Goal: Task Accomplishment & Management: Complete application form

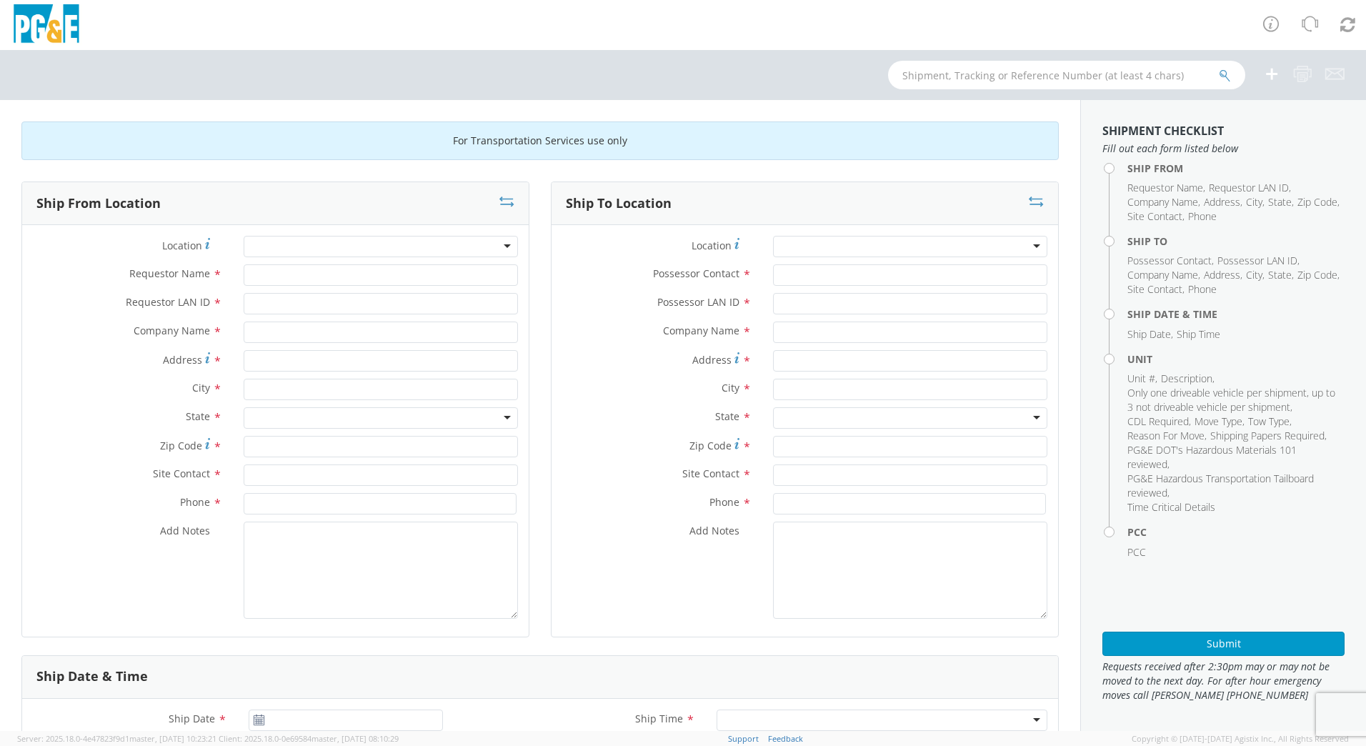
click at [266, 242] on div at bounding box center [381, 246] width 274 height 21
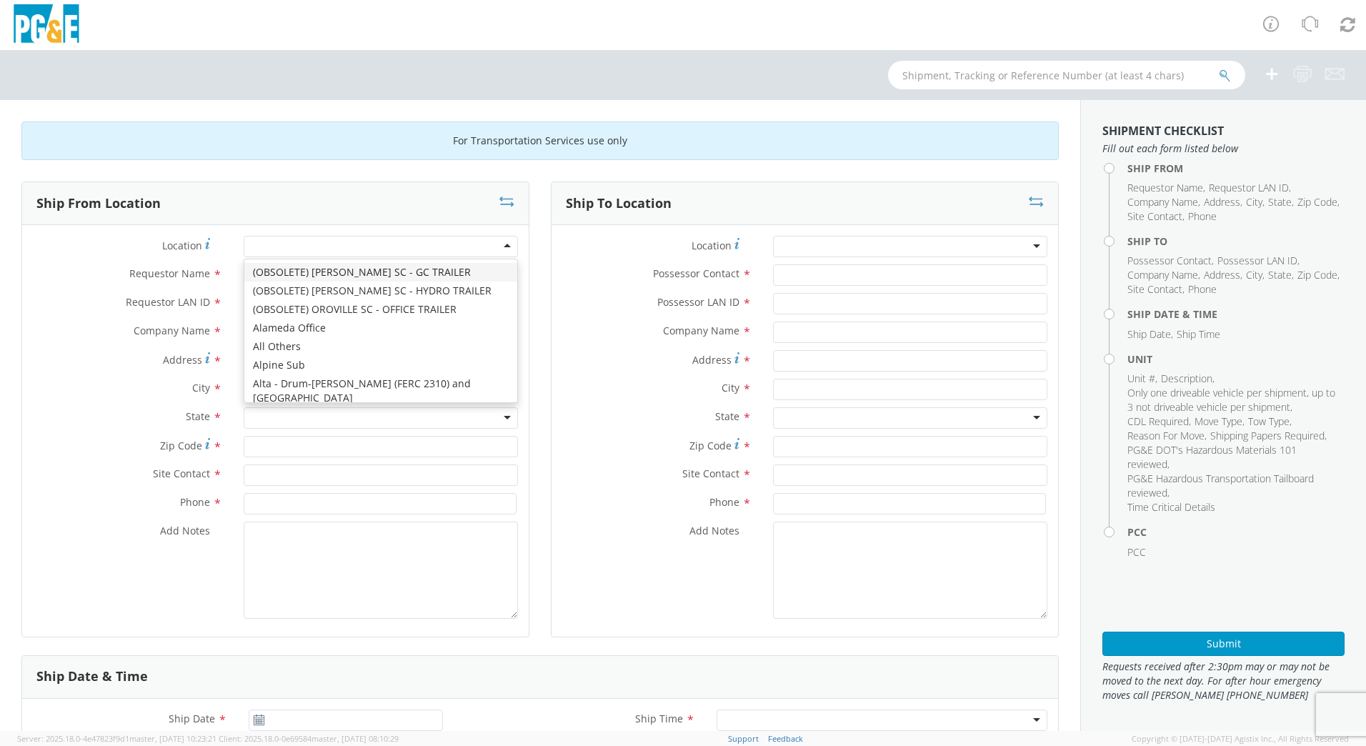
click at [291, 240] on div at bounding box center [381, 246] width 274 height 21
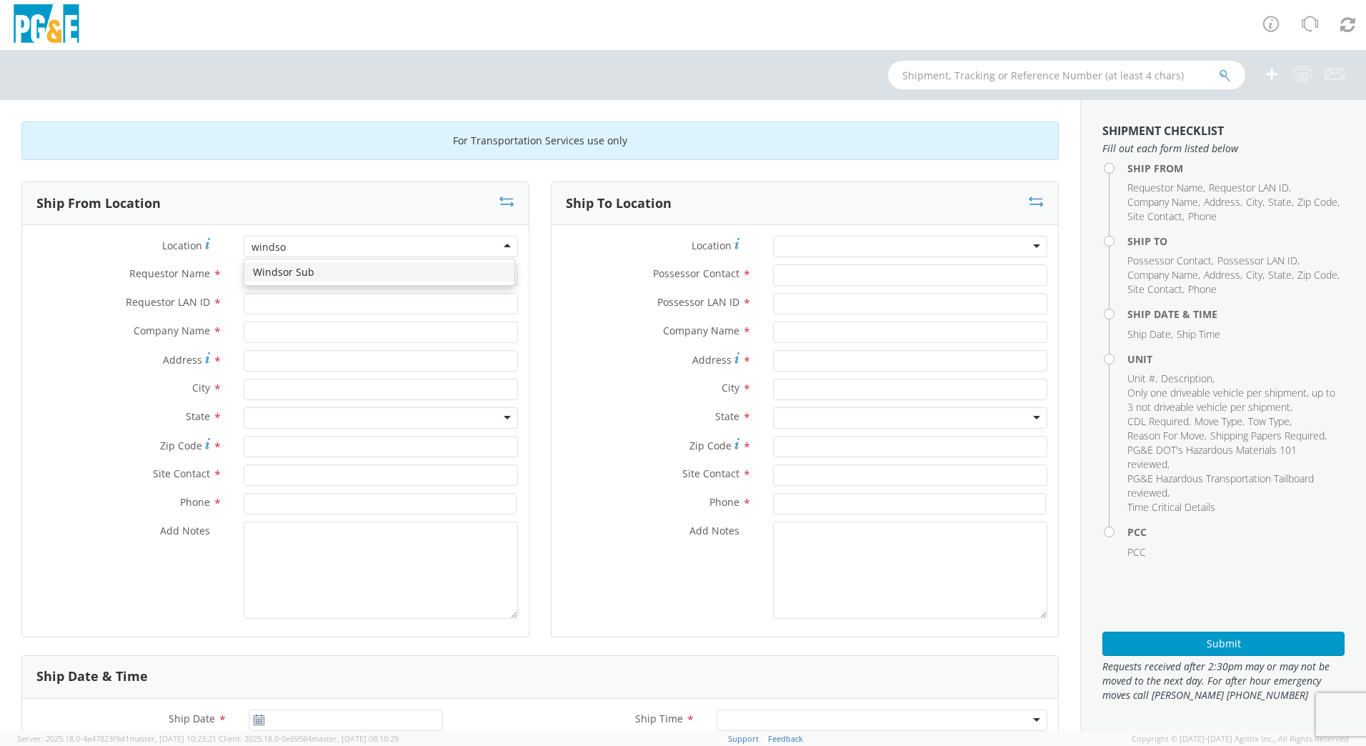
type input "windsor"
type input "PG&E"
type input "[STREET_ADDRESS]"
type input "[GEOGRAPHIC_DATA]"
type input "95492"
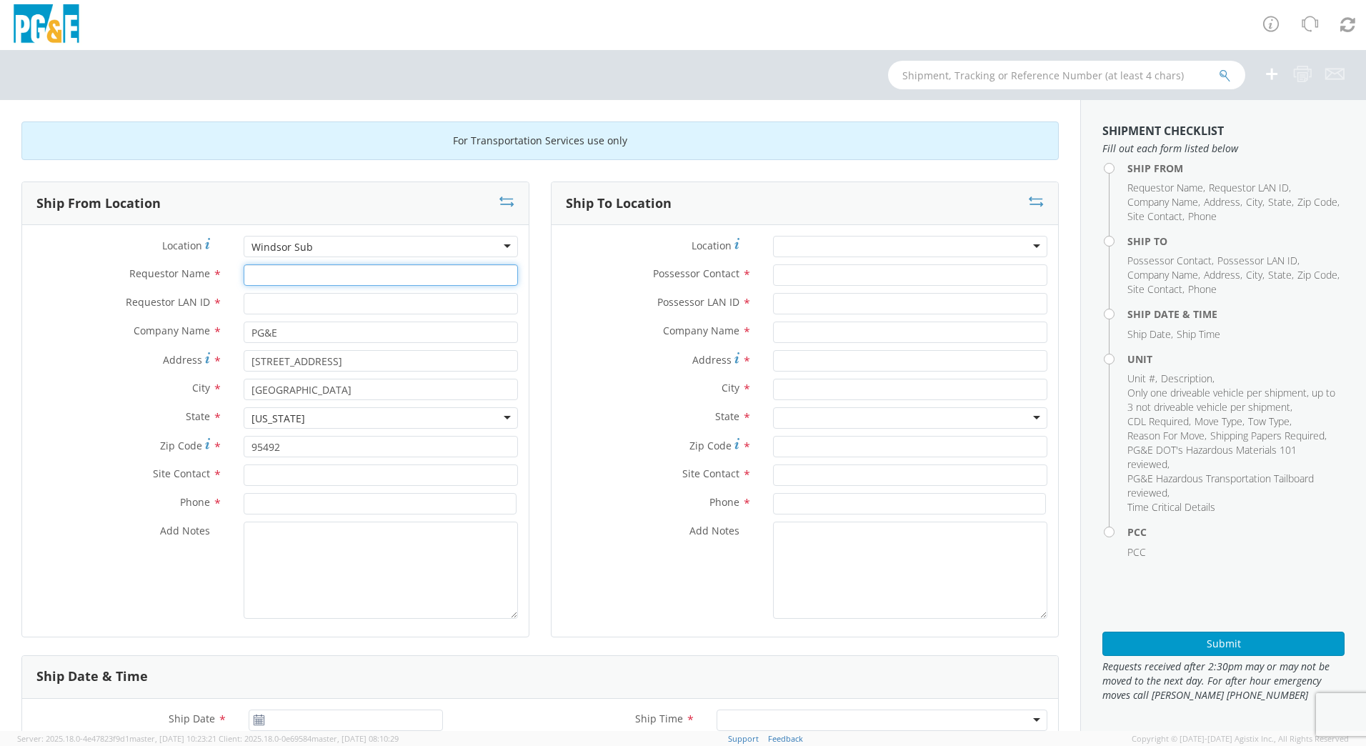
click at [277, 274] on input "Requestor Name *" at bounding box center [381, 274] width 274 height 21
type input "[PERSON_NAME]"
type input "A2OD"
type input "[PERSON_NAME]"
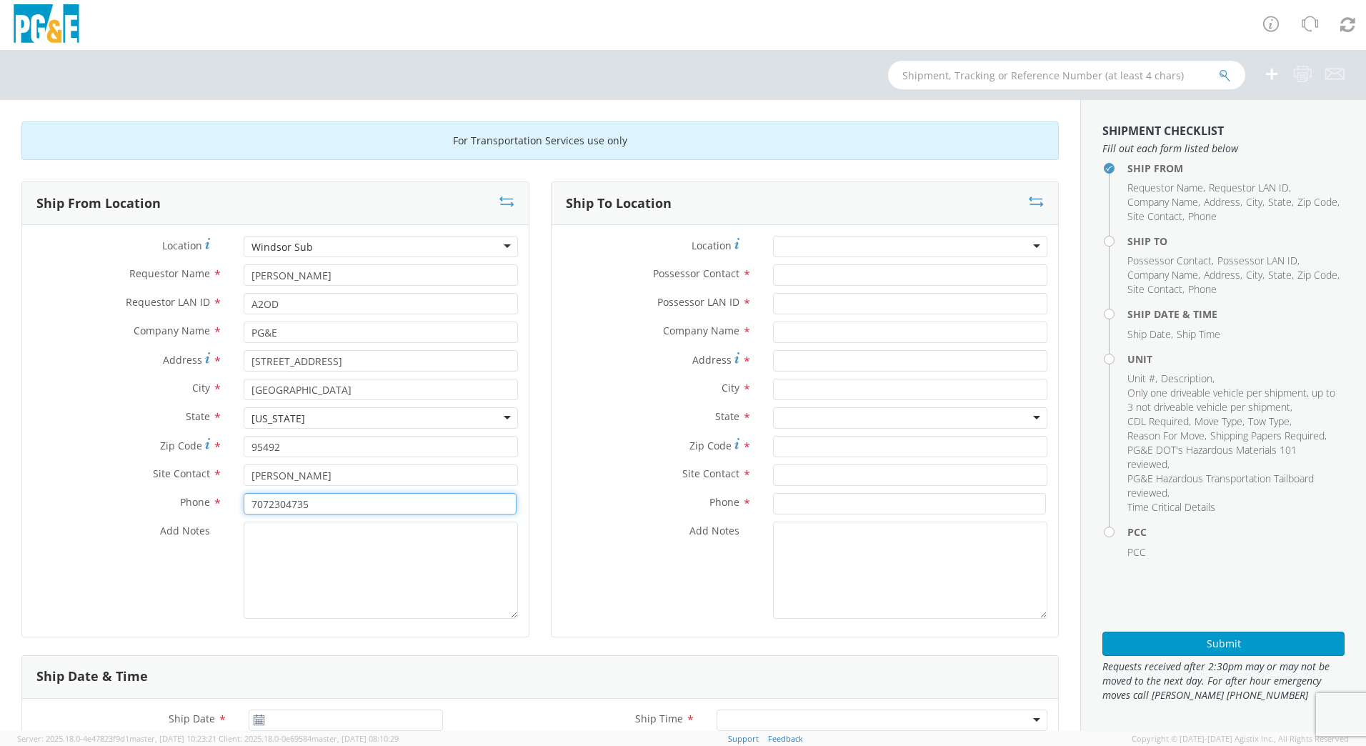
type input "7072304735"
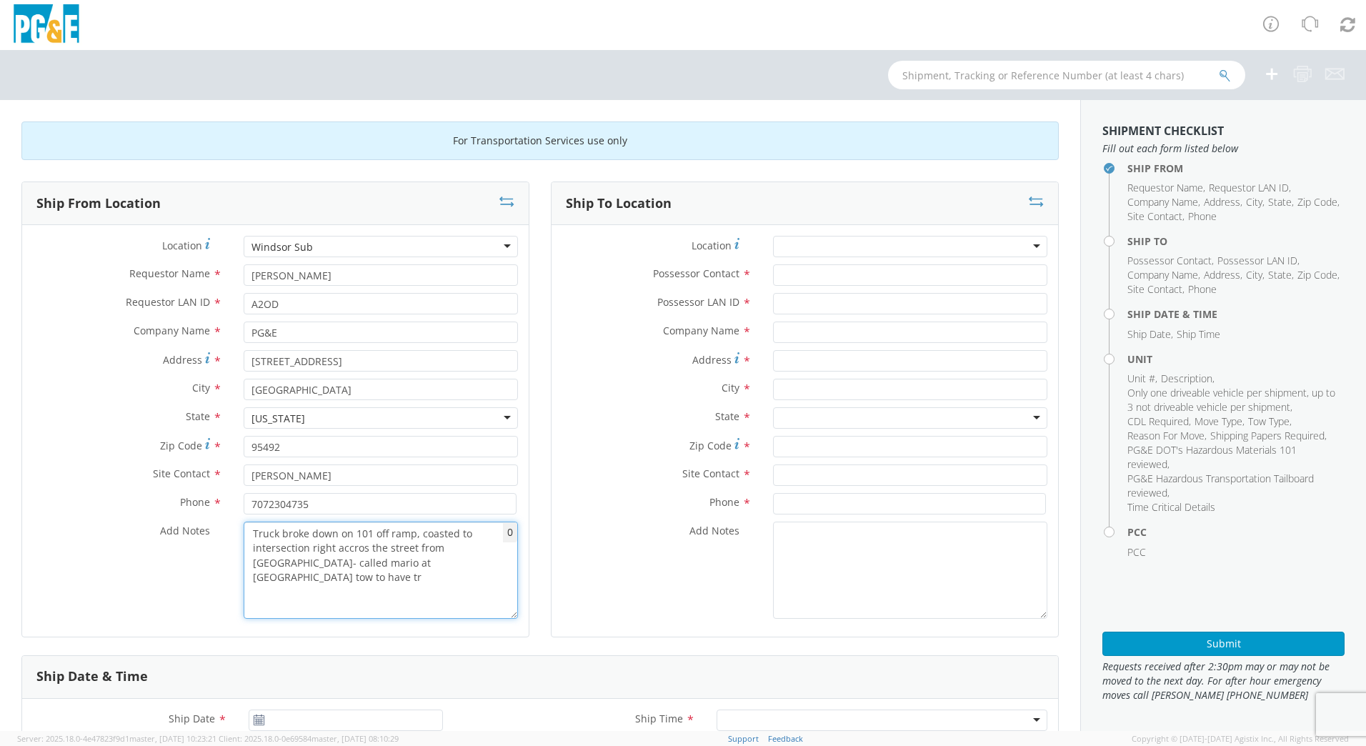
click at [414, 552] on textarea "Truck broke down on 101 off ramp, coasted to intersection right accros the stre…" at bounding box center [381, 570] width 274 height 97
click at [479, 549] on textarea "Truck broke down on 101 off ramp, coasted to intersection right accros from [GE…" at bounding box center [381, 570] width 274 height 97
click at [448, 561] on textarea "Truck broke down on 101 off ramp, coasted to intersection right accros from [GE…" at bounding box center [381, 570] width 274 height 97
click at [311, 565] on textarea "Truck broke down on 101 off ramp, coasted to intersection right accros from [GE…" at bounding box center [381, 570] width 274 height 97
click at [296, 567] on textarea "Truck broke down on 101 off ramp, coasted to intersection right accros from [GE…" at bounding box center [381, 570] width 274 height 97
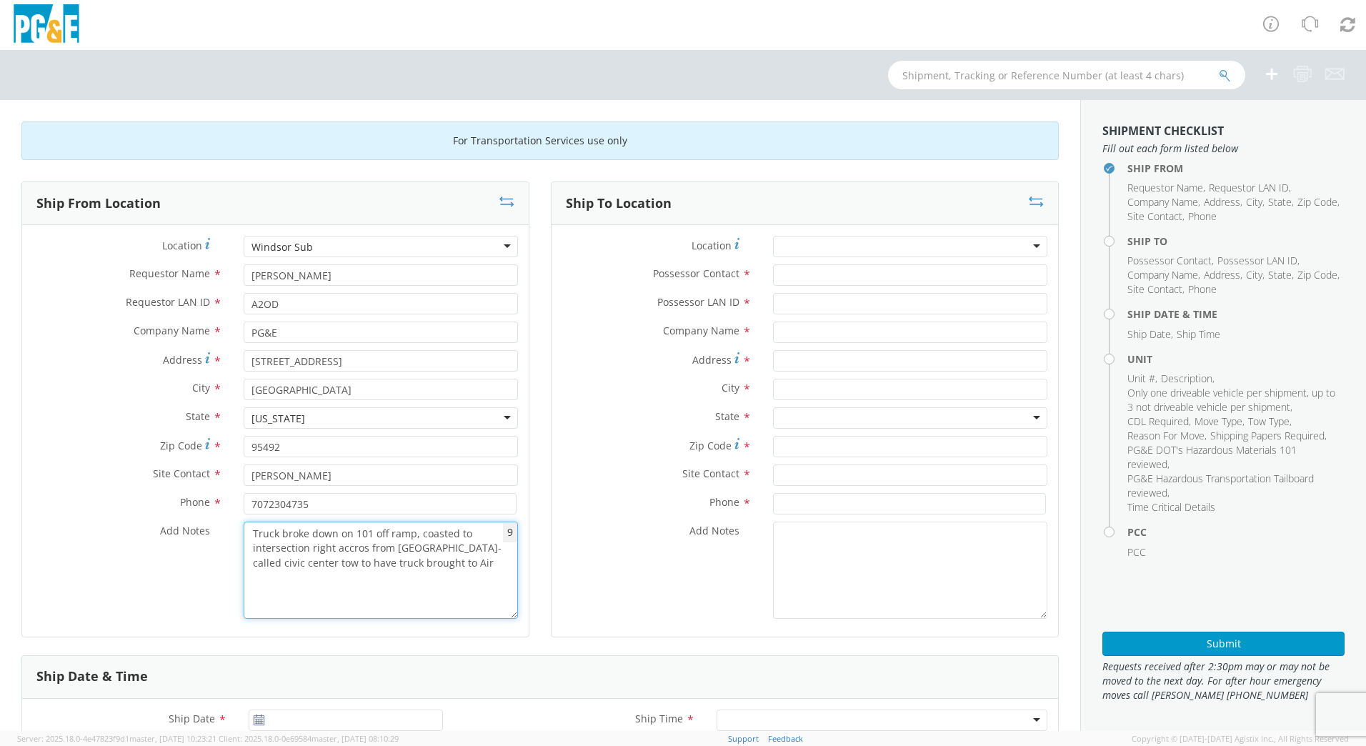
click at [471, 564] on textarea "Truck broke down on 101 off ramp, coasted to intersection right accros from [GE…" at bounding box center [381, 570] width 274 height 97
click at [379, 570] on textarea "Truck broke down on 101 off ramp, coasted to intersection right across from [GE…" at bounding box center [381, 570] width 274 height 97
type textarea "Truck broke down on 101 off ramp, coasted to intersection right across from [GE…"
click at [790, 250] on div at bounding box center [910, 246] width 274 height 21
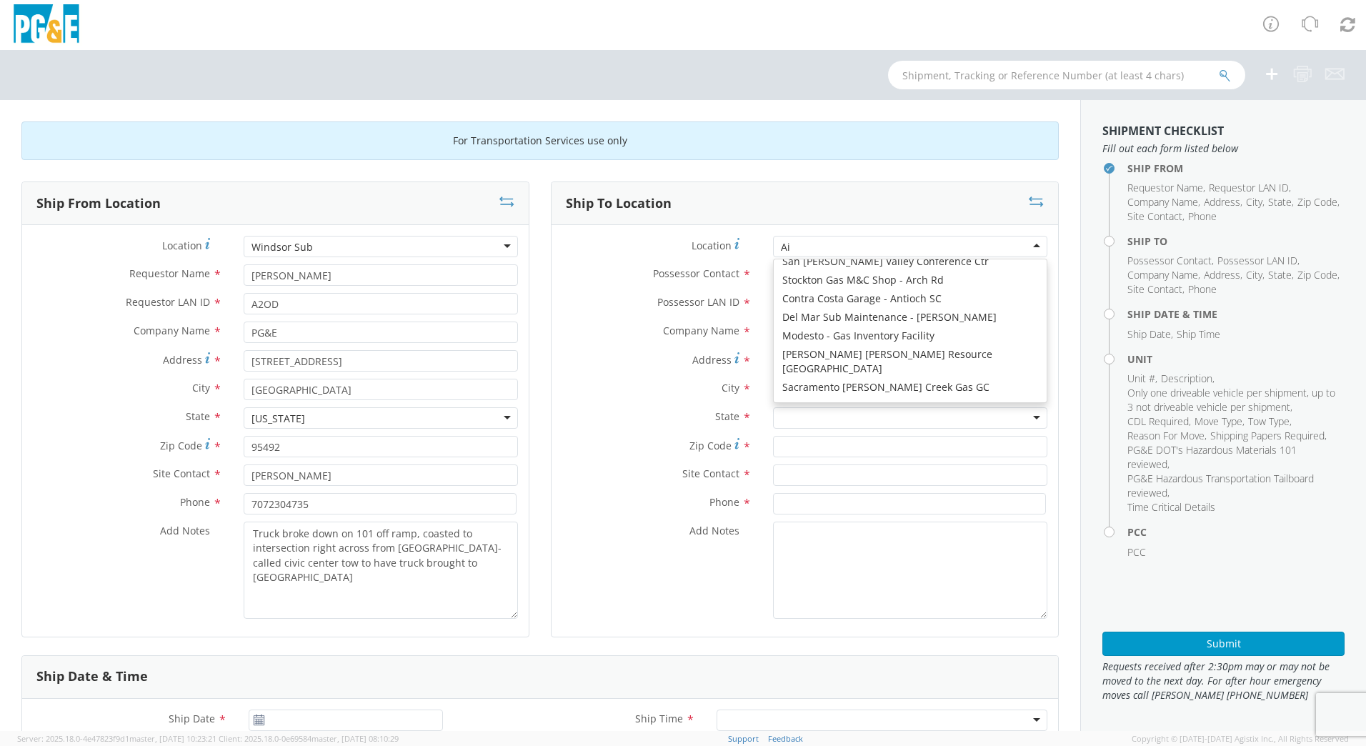
type input "Air"
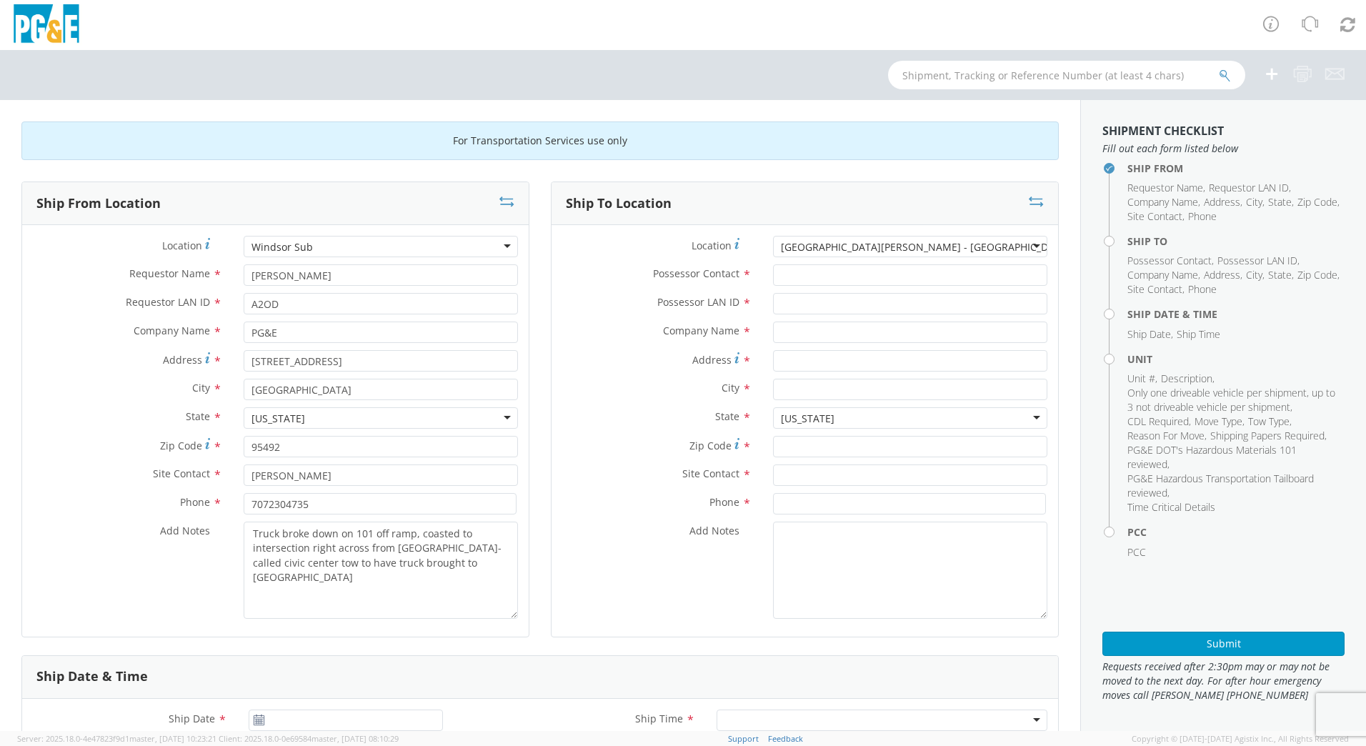
type input "PG&E"
type input "[STREET_ADDRESS]"
type input "Santa [PERSON_NAME]"
type input "95403"
click at [789, 276] on input "Possessor Contact *" at bounding box center [910, 274] width 274 height 21
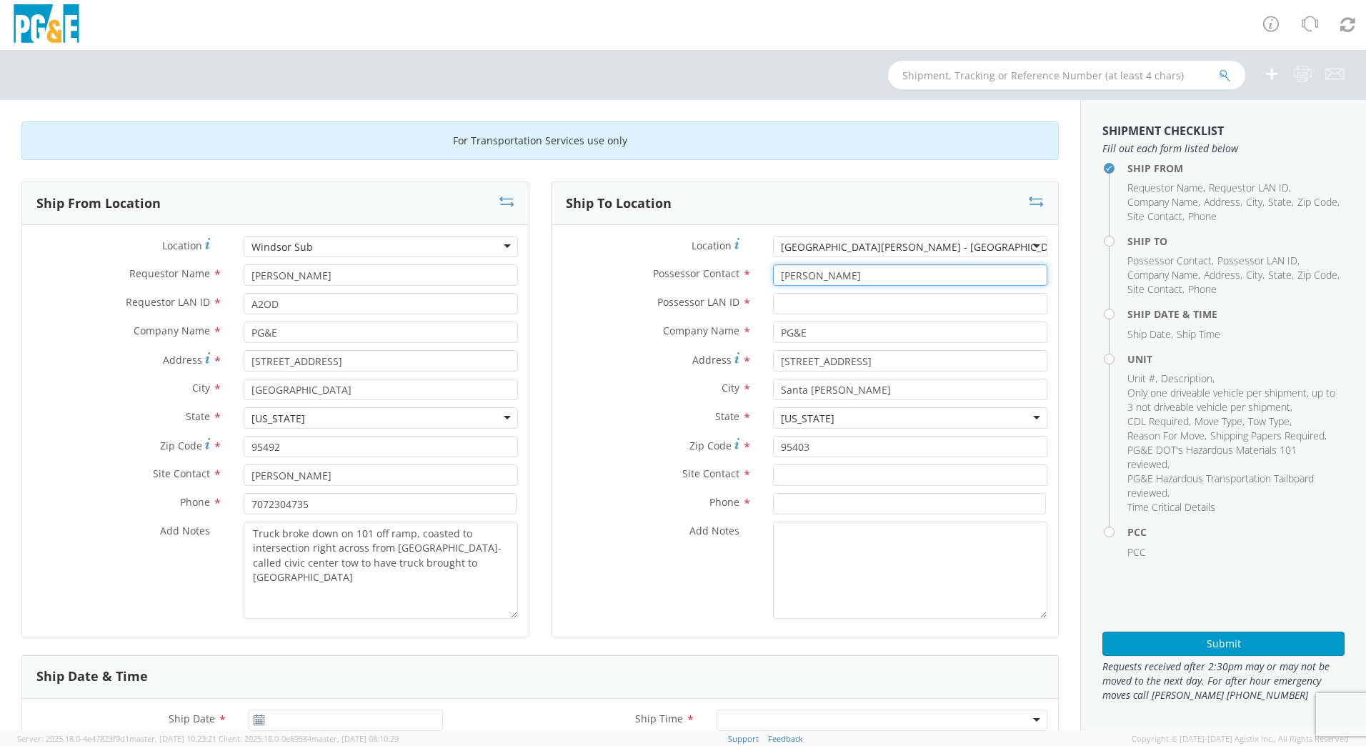
type input "[PERSON_NAME]"
type input "A2OD"
type input "[PERSON_NAME]"
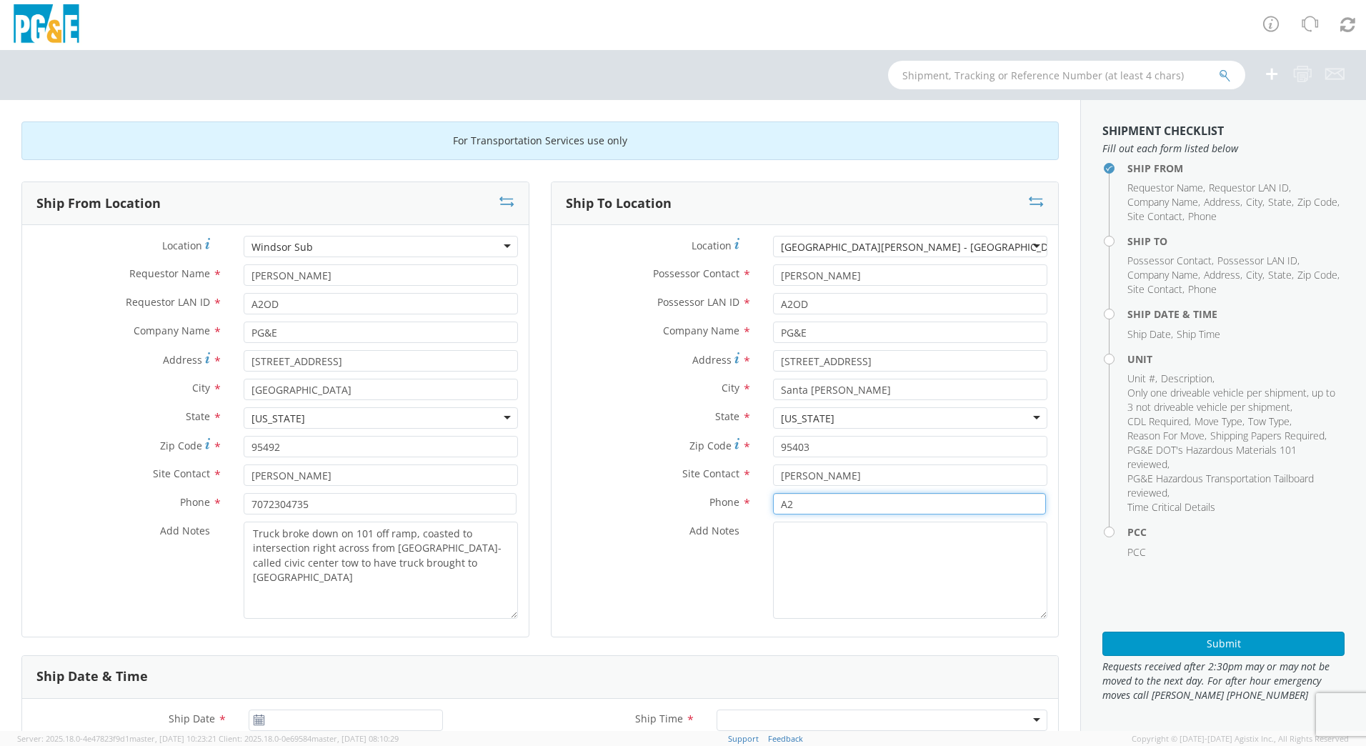
type input "A"
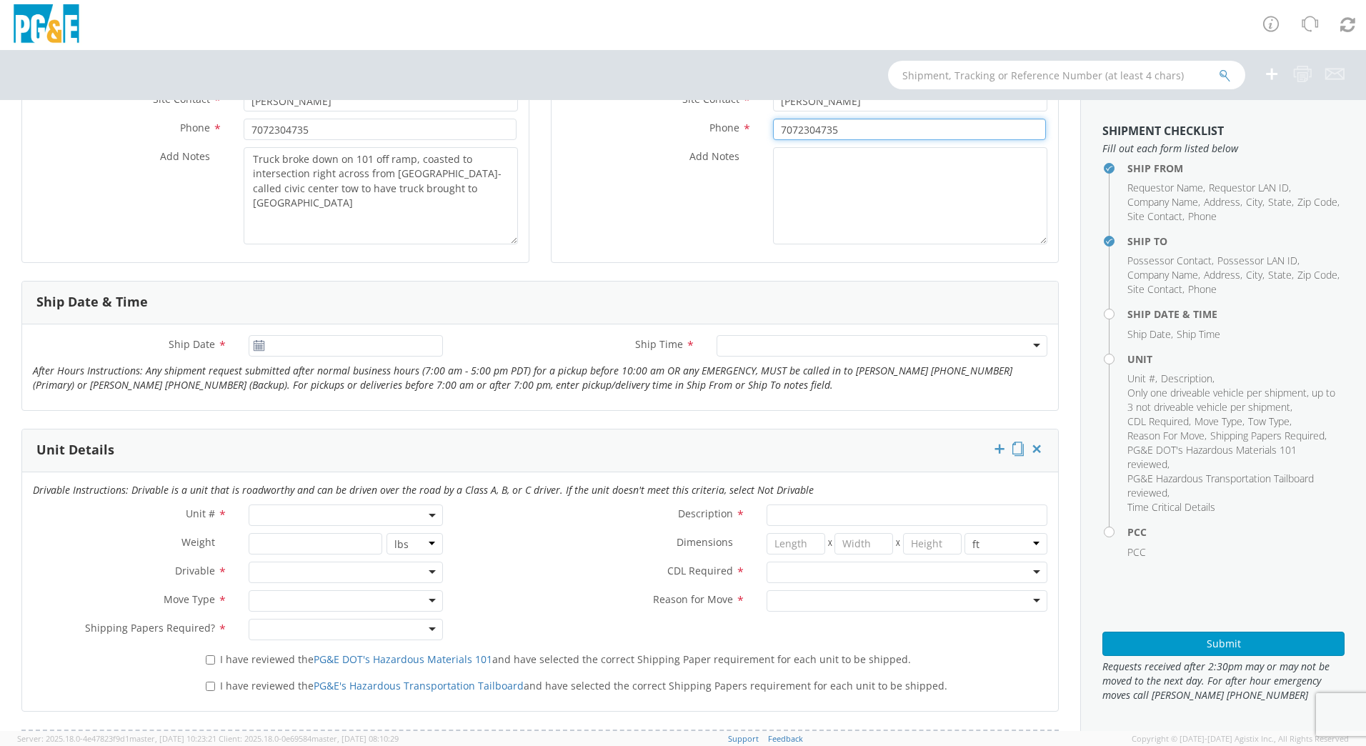
scroll to position [375, 0]
type input "7072304735"
type input "[DATE]"
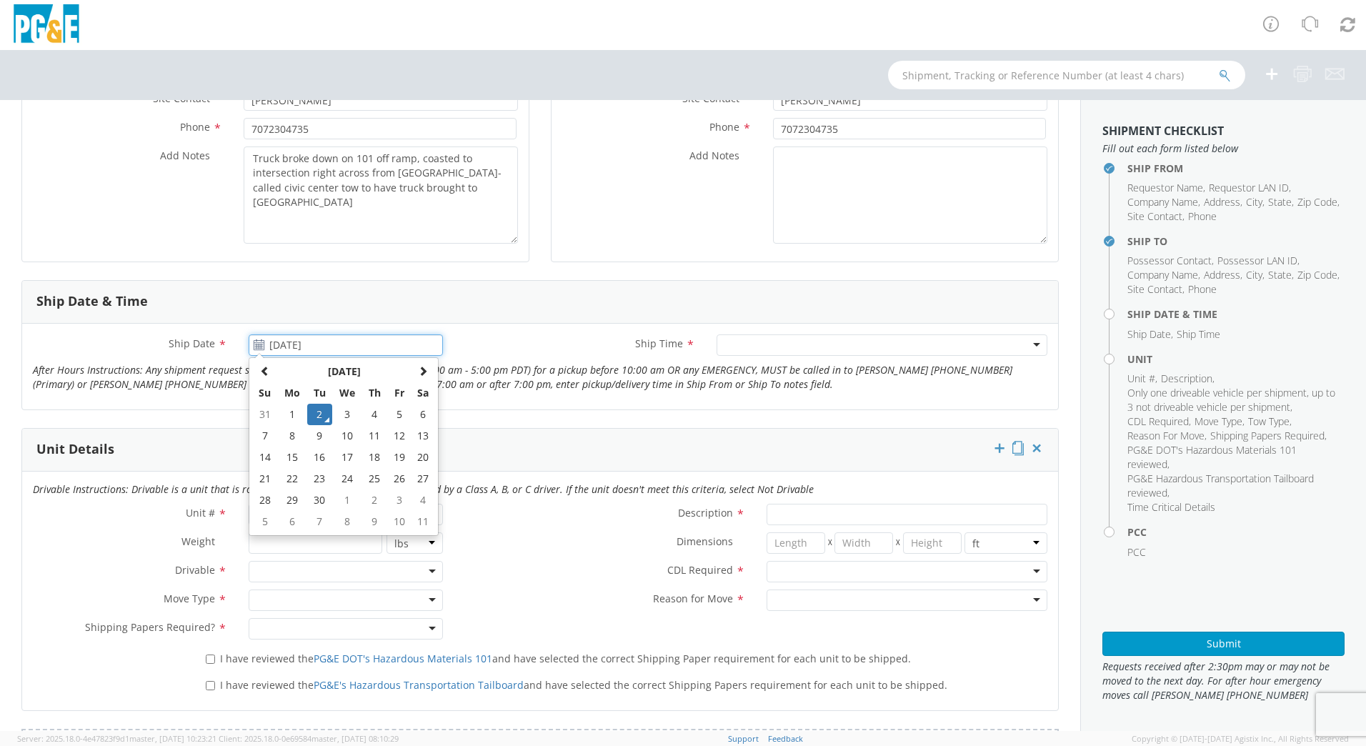
click at [378, 351] on input "[DATE]" at bounding box center [346, 344] width 194 height 21
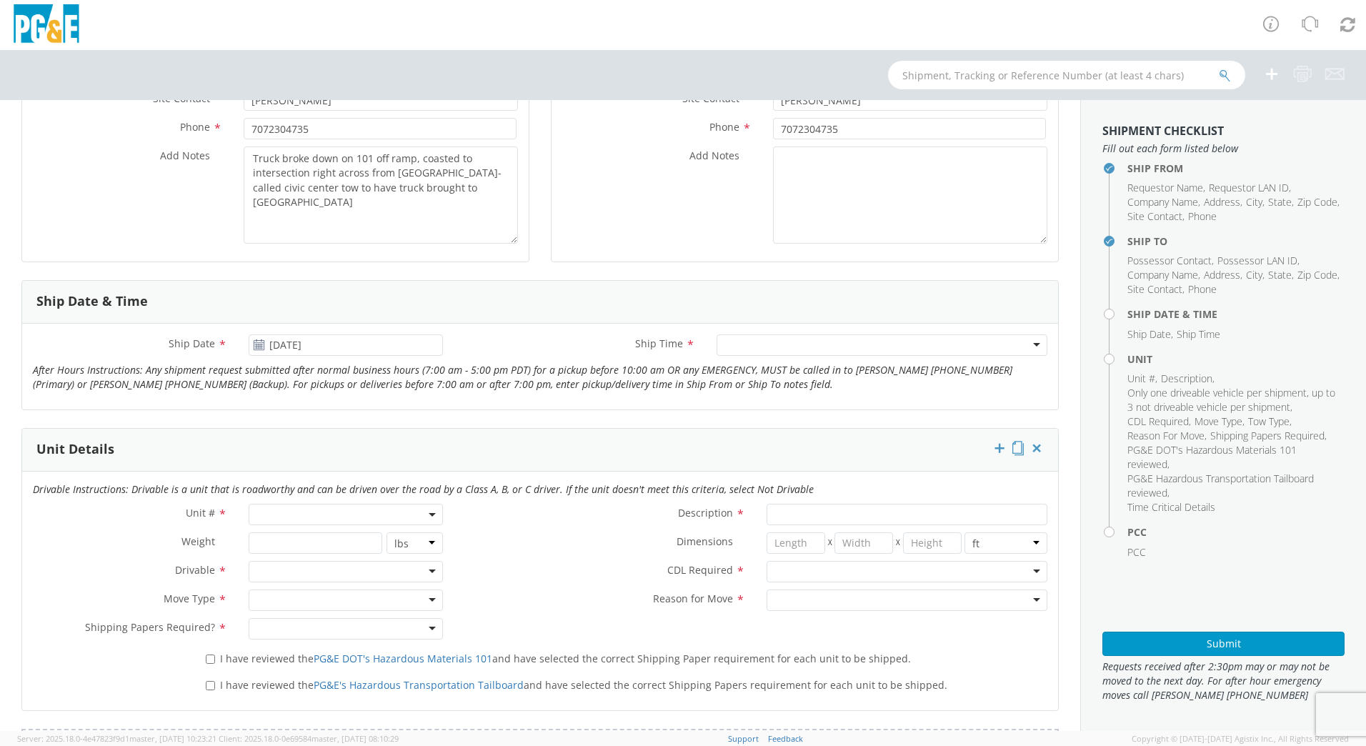
click at [760, 341] on div at bounding box center [882, 344] width 331 height 21
click at [759, 339] on div "7:00 am - 10:00 am" at bounding box center [769, 346] width 91 height 14
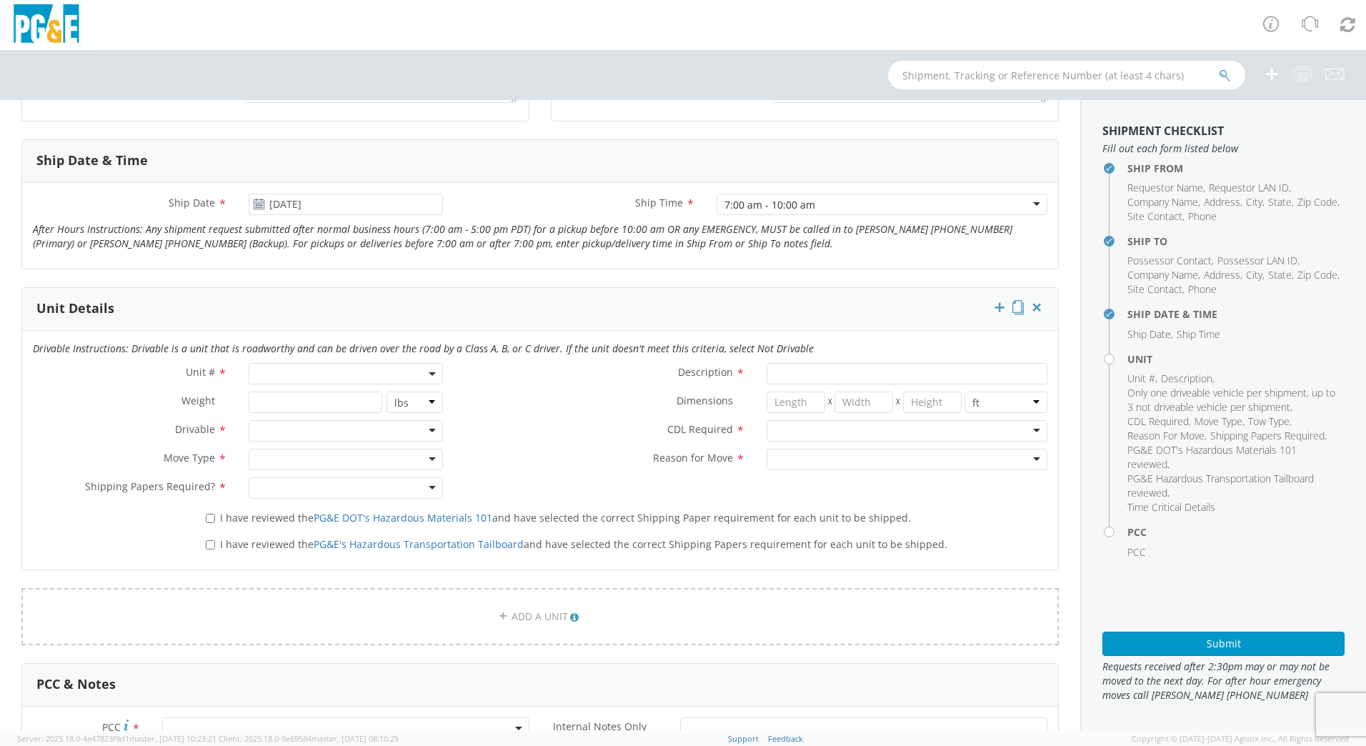
scroll to position [518, 0]
click at [306, 378] on span at bounding box center [346, 371] width 194 height 21
click at [309, 396] on input "search" at bounding box center [344, 394] width 185 height 21
type input "b26649"
type input "TRUCK; HEAVY GAS W/SKID COMP 2T"
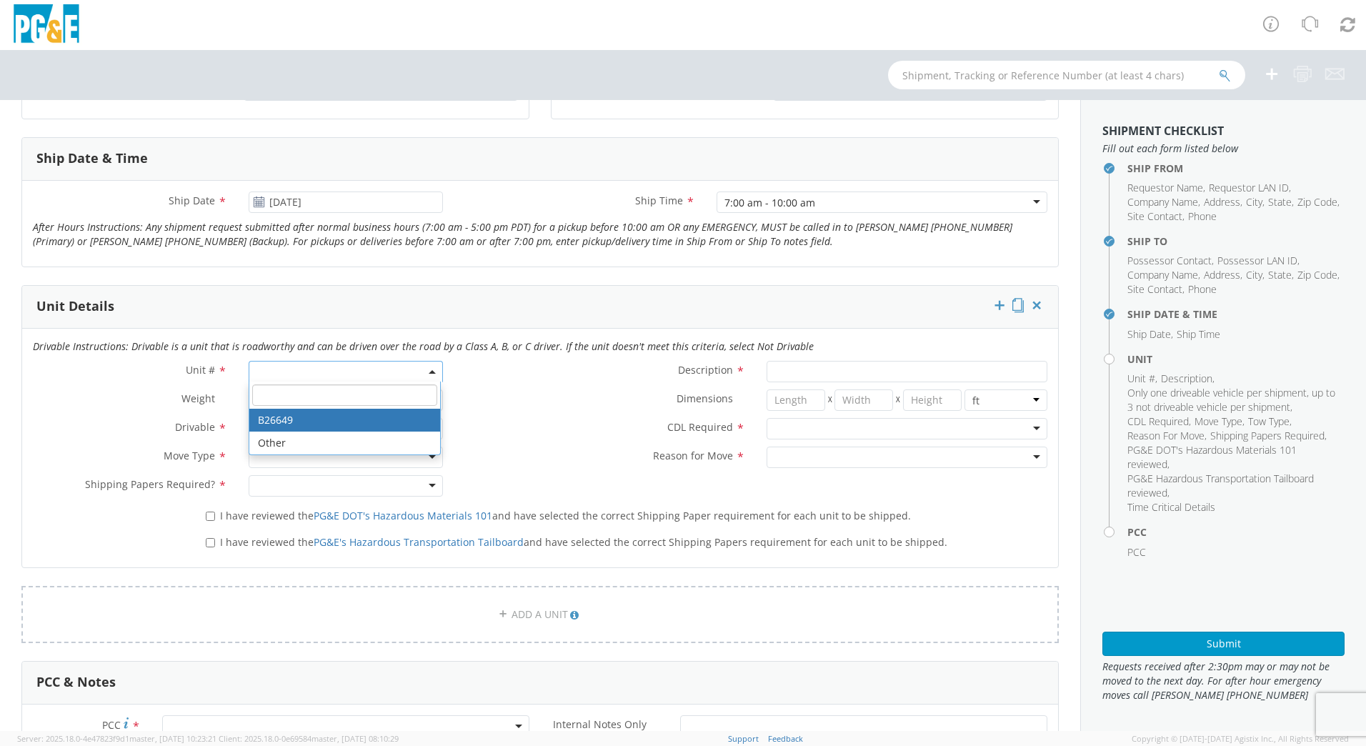
type input "33000"
select select "B26649"
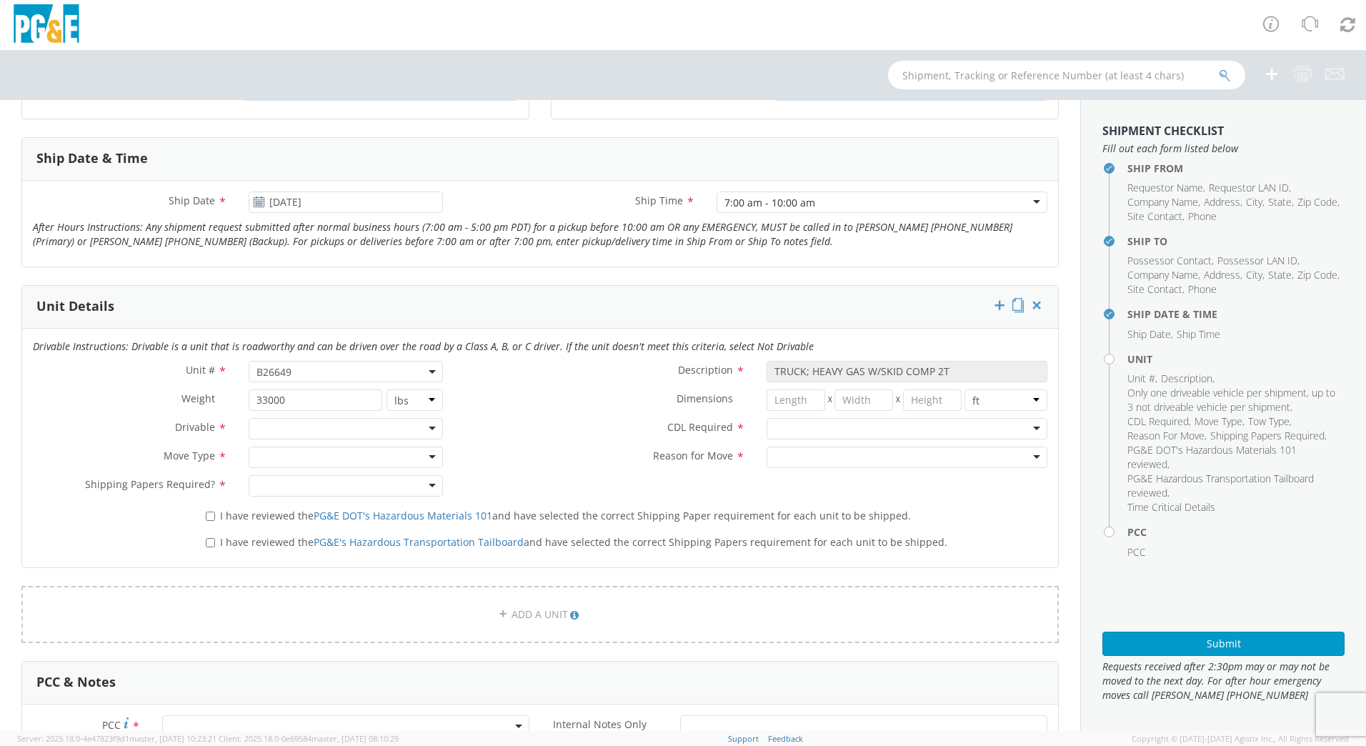
click at [512, 461] on label "Reason for Move *" at bounding box center [605, 456] width 302 height 19
click at [426, 431] on div at bounding box center [346, 428] width 194 height 21
click at [320, 461] on div at bounding box center [346, 457] width 194 height 21
click at [314, 485] on div at bounding box center [346, 485] width 194 height 21
click at [792, 422] on div at bounding box center [907, 428] width 281 height 21
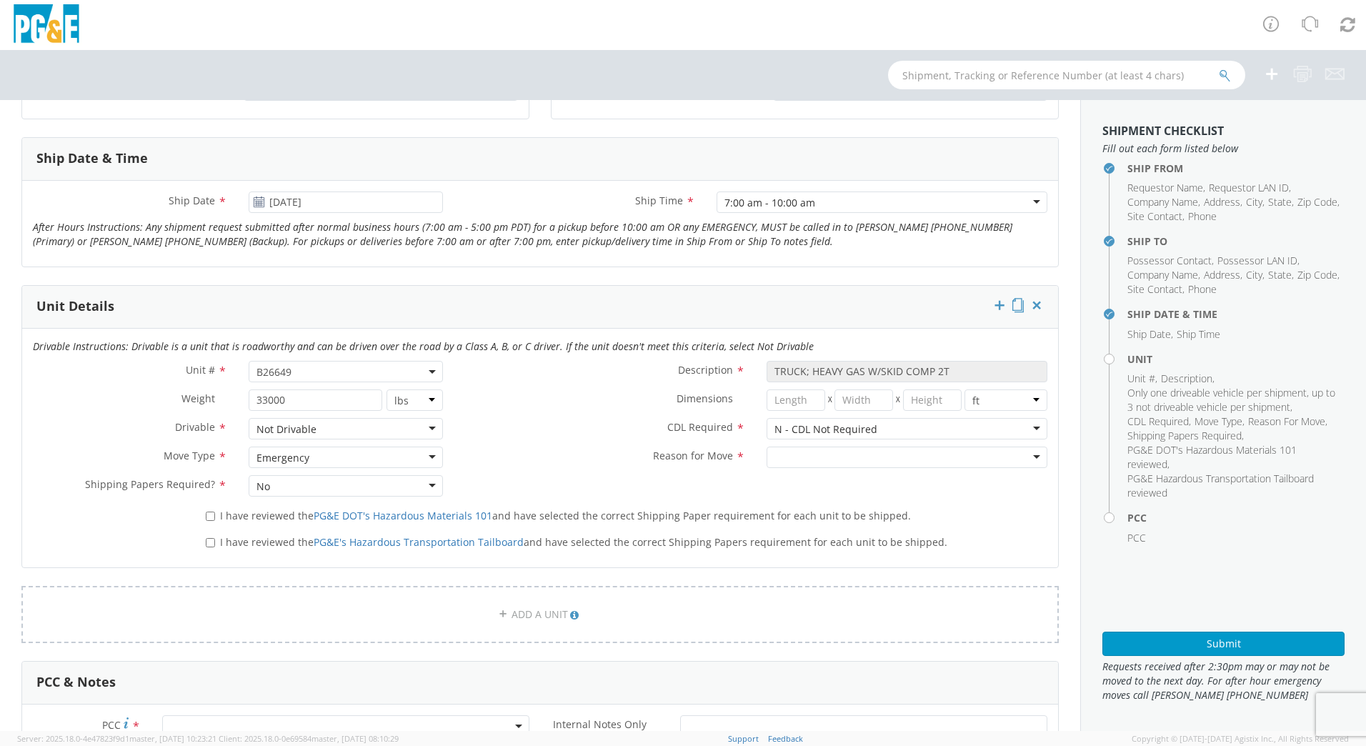
click at [788, 450] on div at bounding box center [907, 457] width 281 height 21
click at [201, 524] on div "I have reviewed the PG&E DOT's Hazardous Materials 101 and have selected the co…" at bounding box center [626, 517] width 863 height 26
click at [209, 519] on input "I have reviewed the PG&E DOT's Hazardous Materials 101 and have selected the co…" at bounding box center [210, 516] width 9 height 9
checkbox input "true"
click at [208, 540] on input "I have reviewed the PG&E's Hazardous Transportation Tailboard and have selected…" at bounding box center [210, 542] width 9 height 9
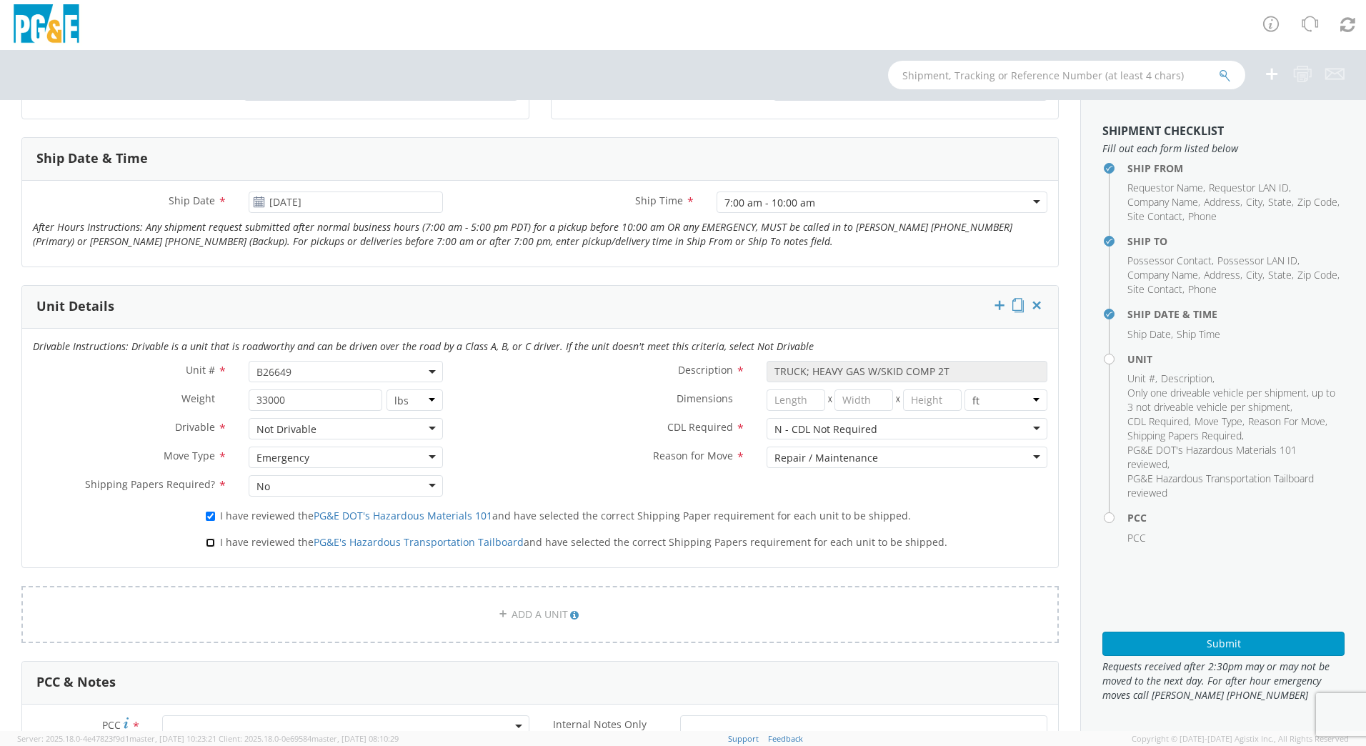
checkbox input "true"
click at [297, 429] on div "Not Drivable" at bounding box center [286, 429] width 60 height 14
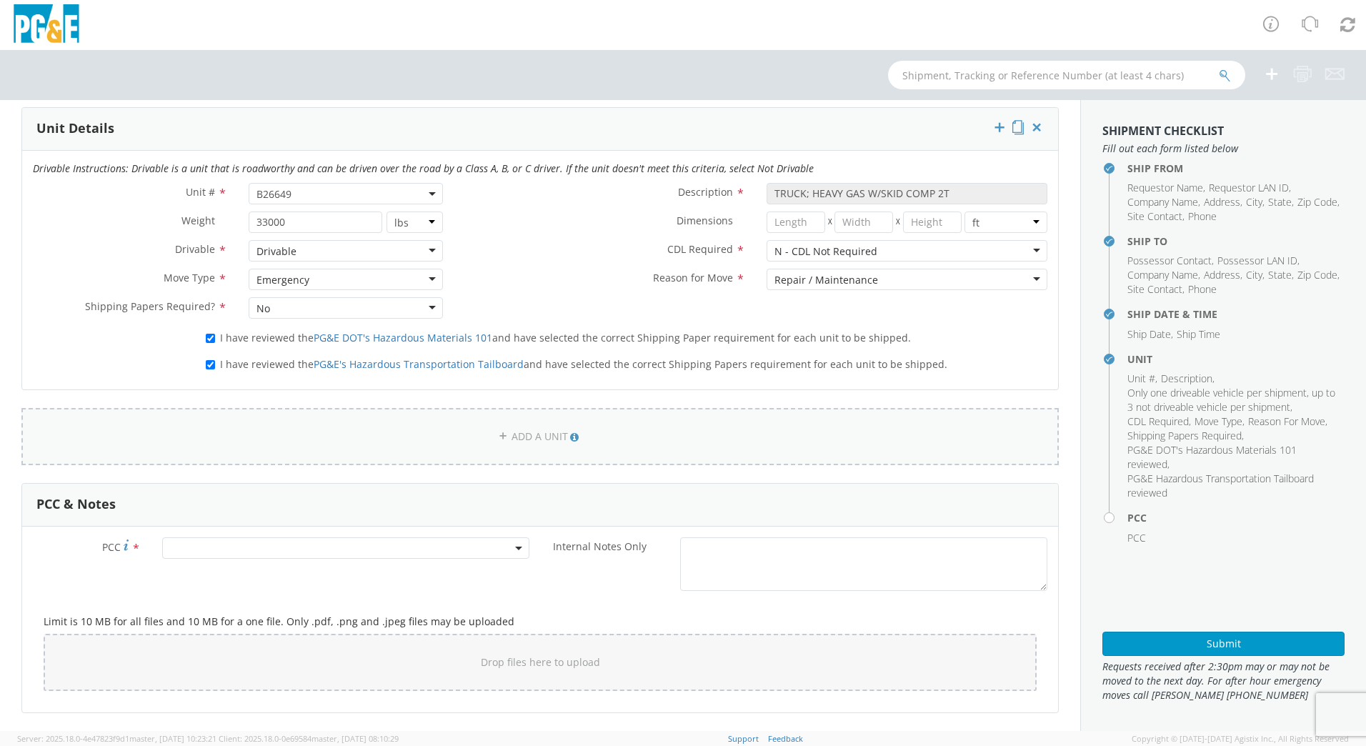
scroll to position [697, 0]
click at [233, 549] on span at bounding box center [345, 547] width 367 height 21
click at [238, 567] on input "number" at bounding box center [344, 570] width 356 height 21
click at [227, 564] on input "number" at bounding box center [344, 570] width 356 height 21
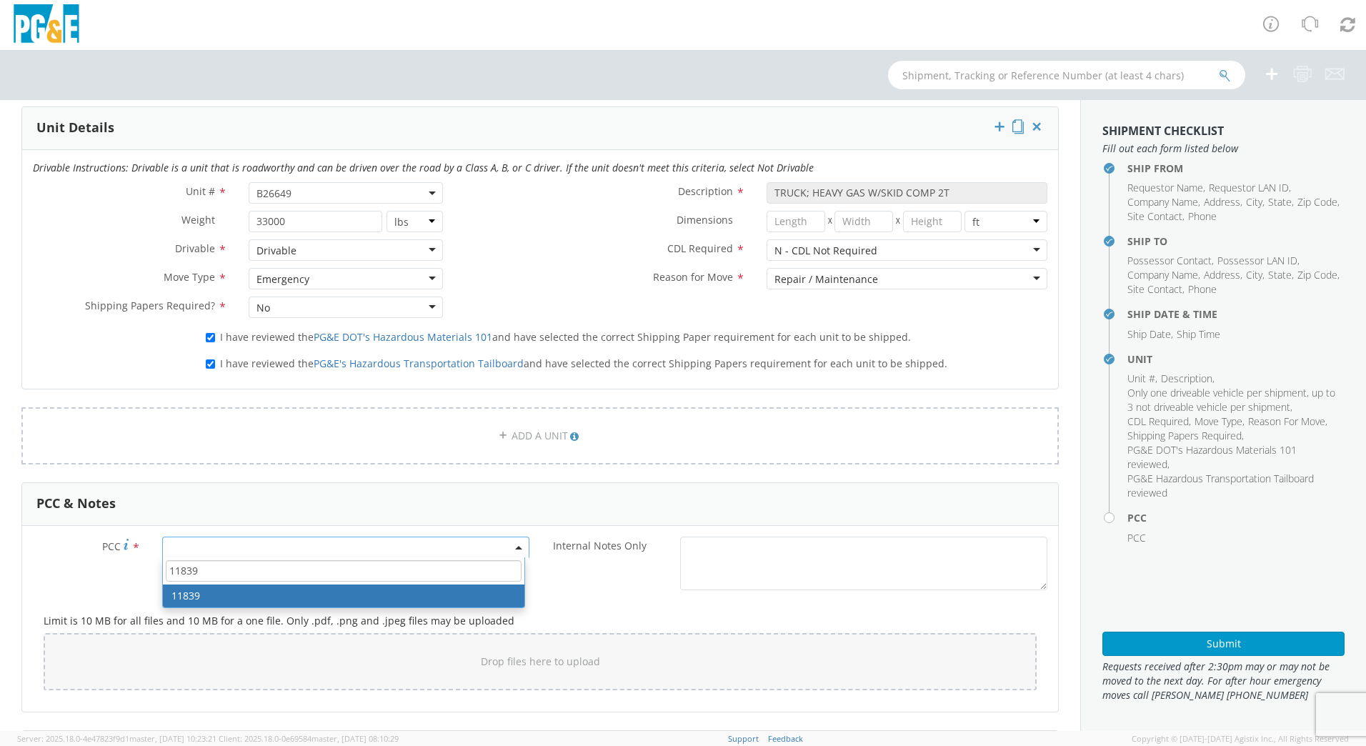
type input "11839"
select select "11839"
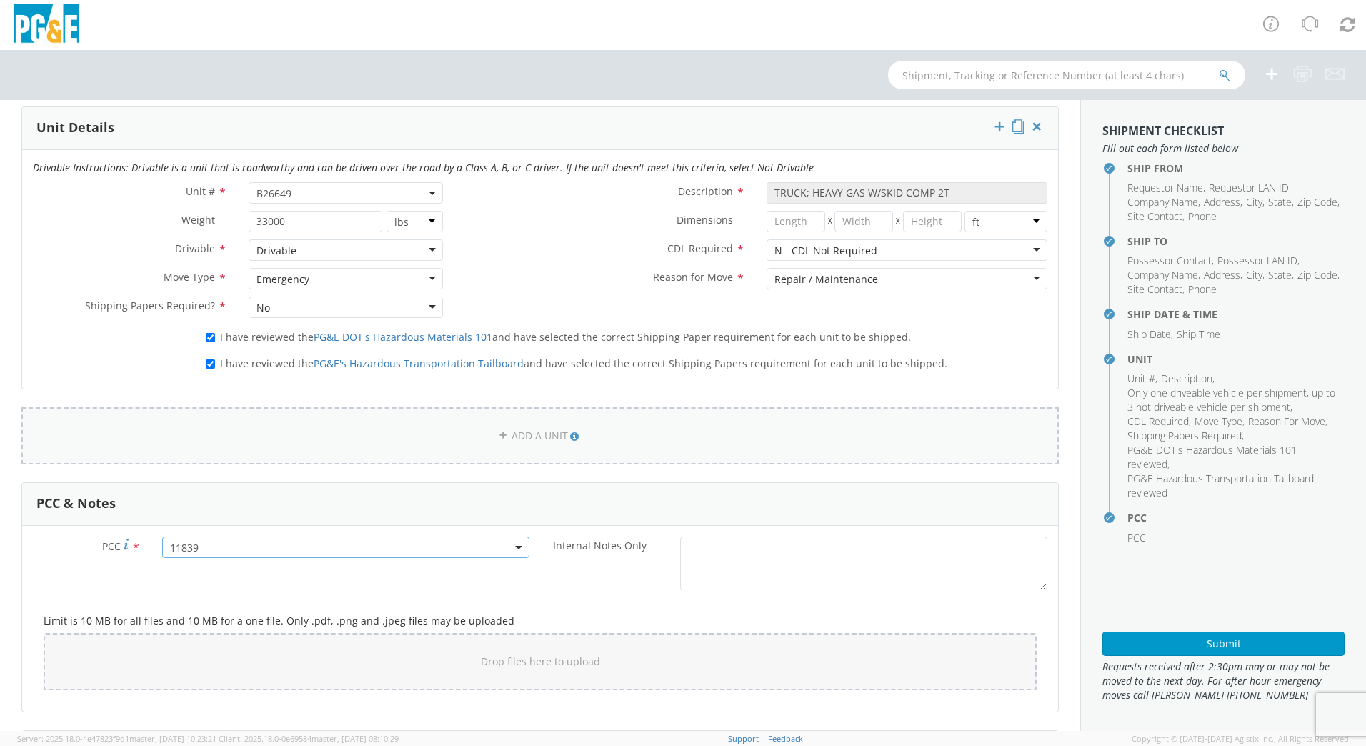
scroll to position [714, 0]
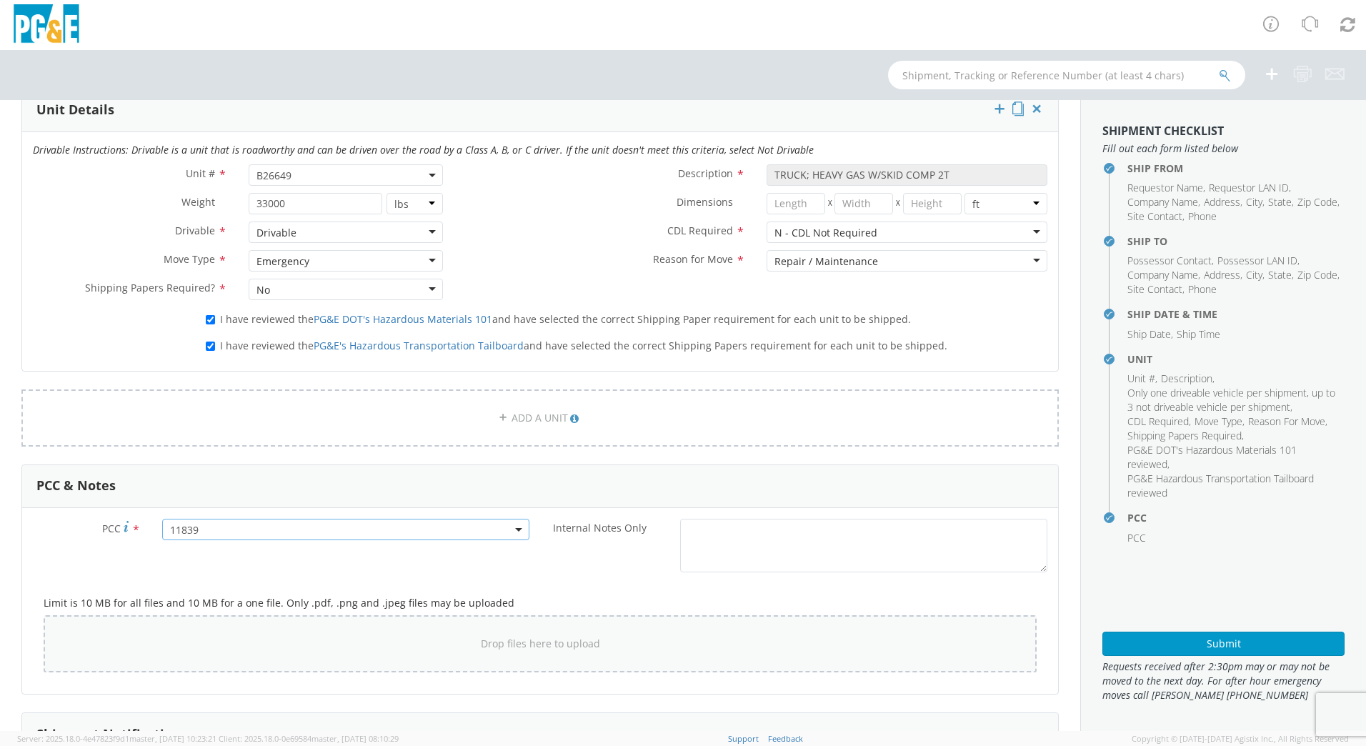
click at [184, 655] on div "Drop files here to upload" at bounding box center [540, 644] width 970 height 34
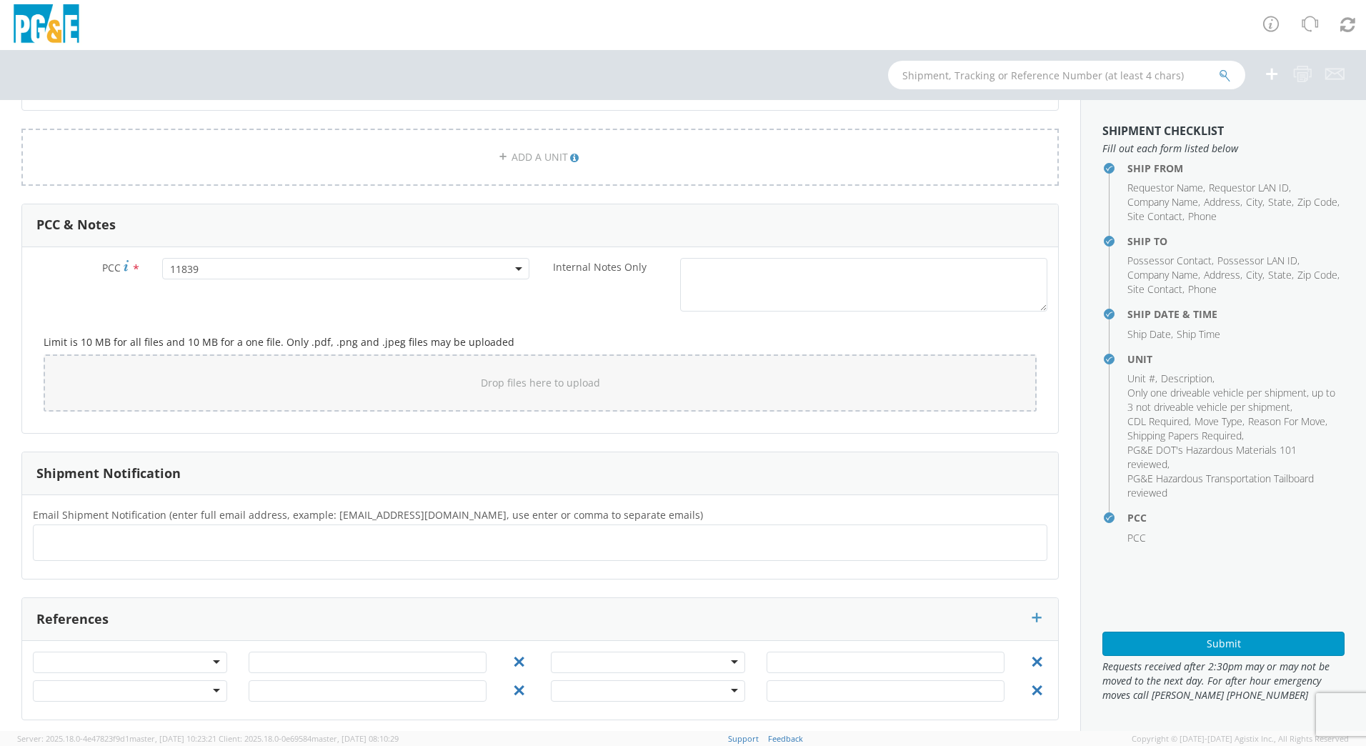
scroll to position [982, 0]
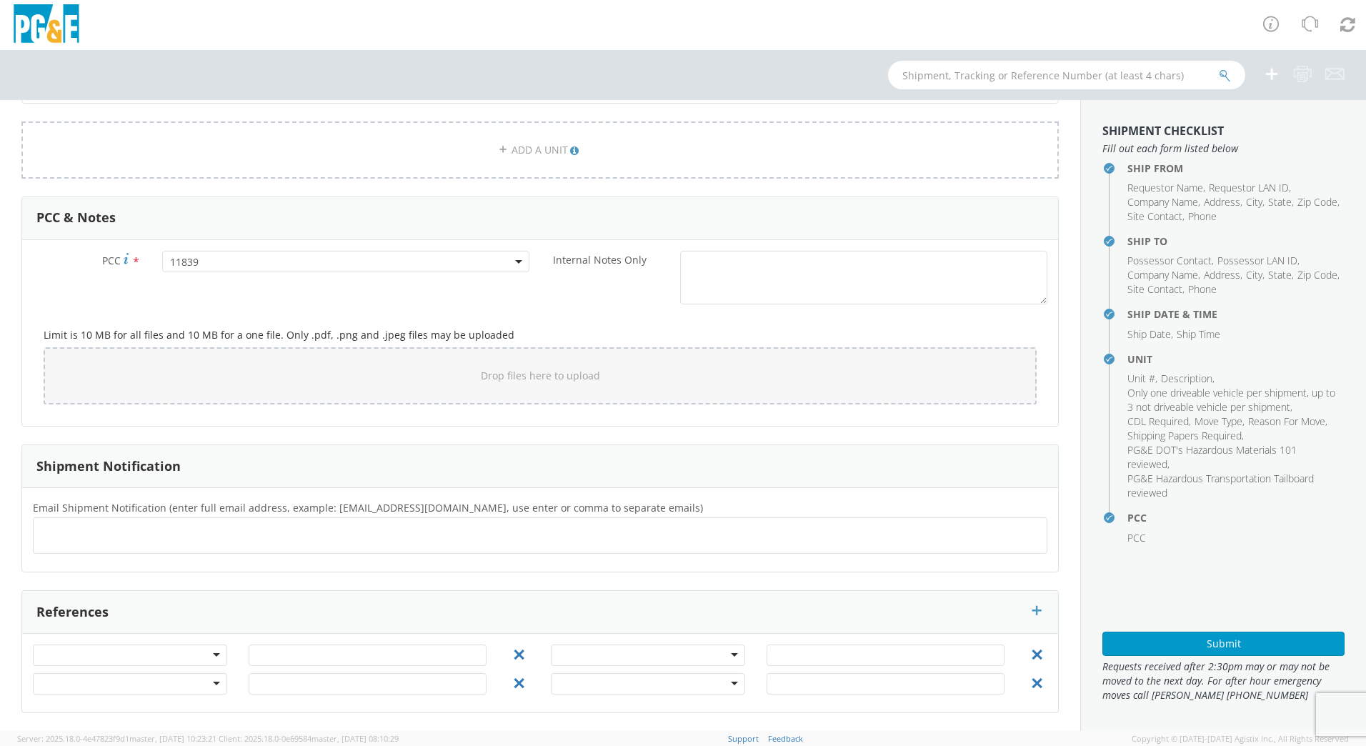
click at [84, 552] on div at bounding box center [540, 535] width 1014 height 36
type input "[EMAIL_ADDRESS][DOMAIN_NAME]"
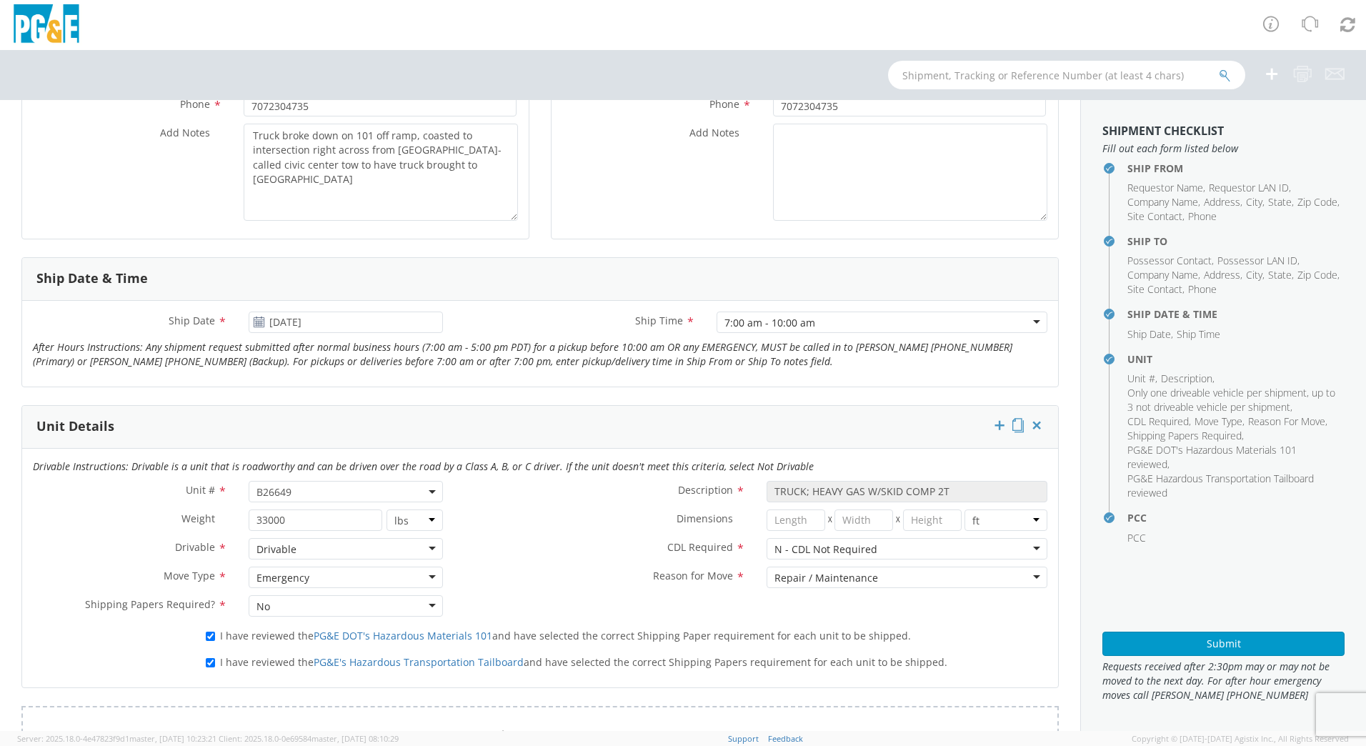
scroll to position [447, 0]
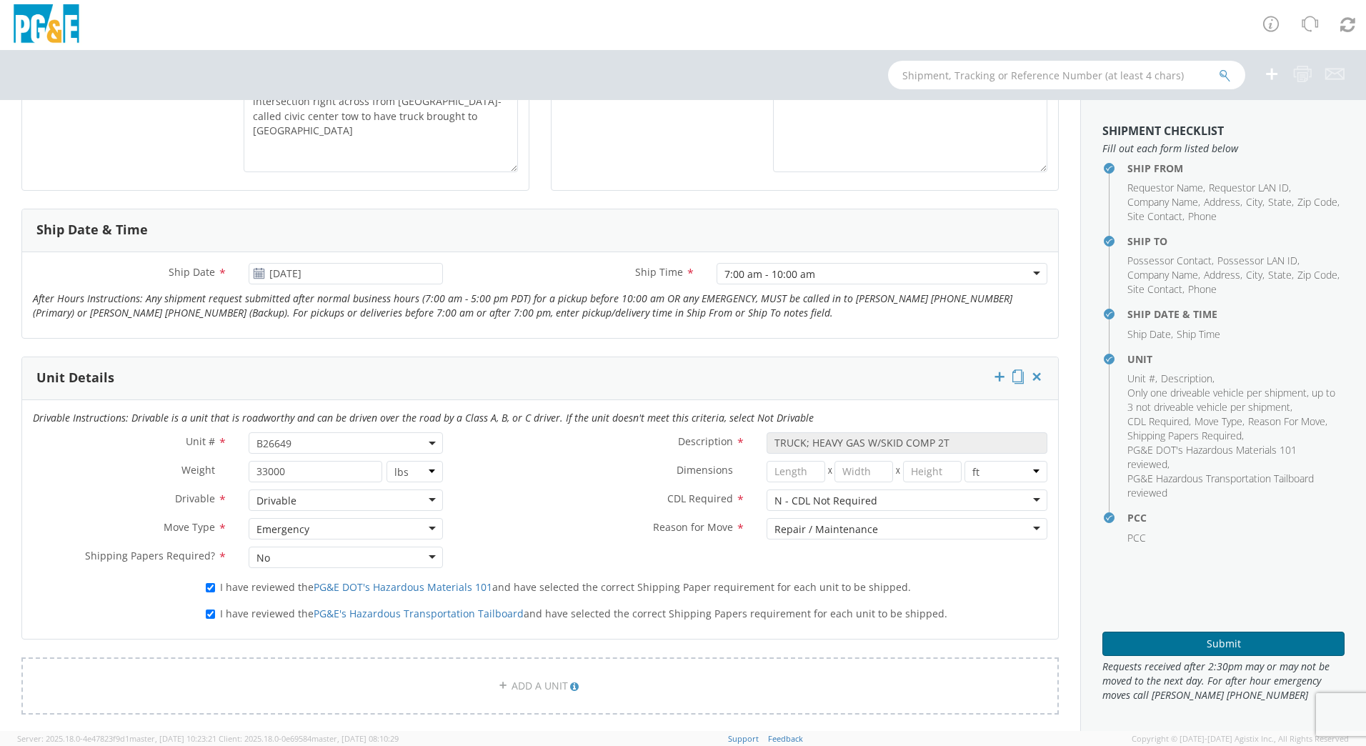
click at [1236, 645] on button "Submit" at bounding box center [1223, 644] width 242 height 24
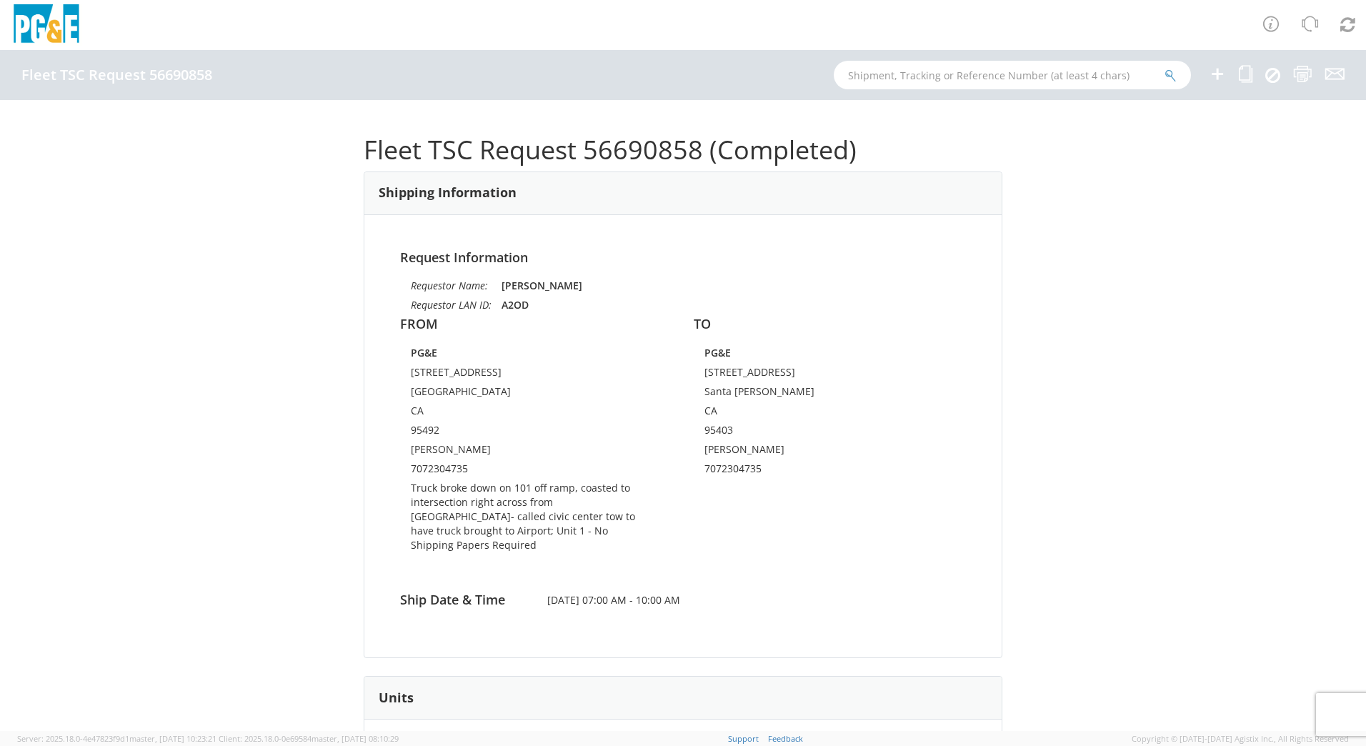
click at [1113, 321] on div "Fleet TSC Request 56690858 (Completed) Shipping Information Request Information…" at bounding box center [683, 415] width 1366 height 631
click at [1302, 67] on icon at bounding box center [1302, 74] width 19 height 18
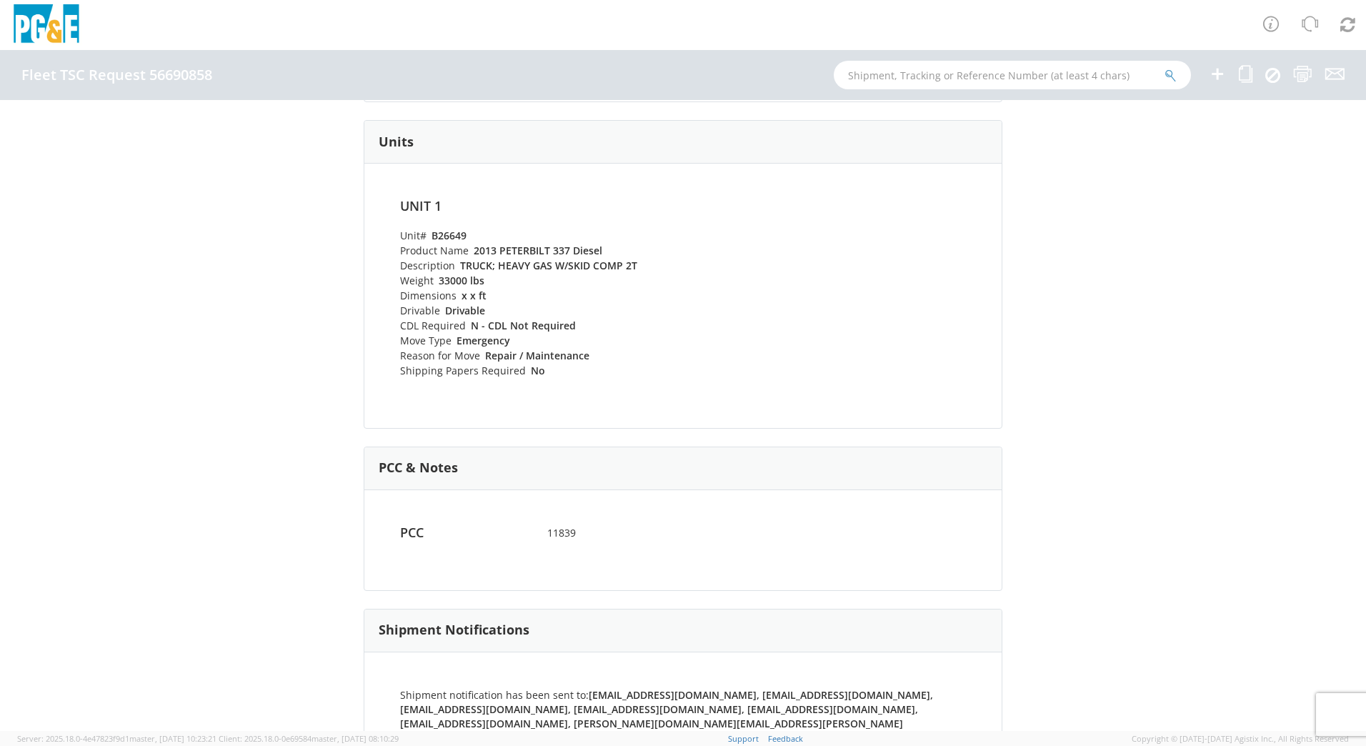
scroll to position [564, 0]
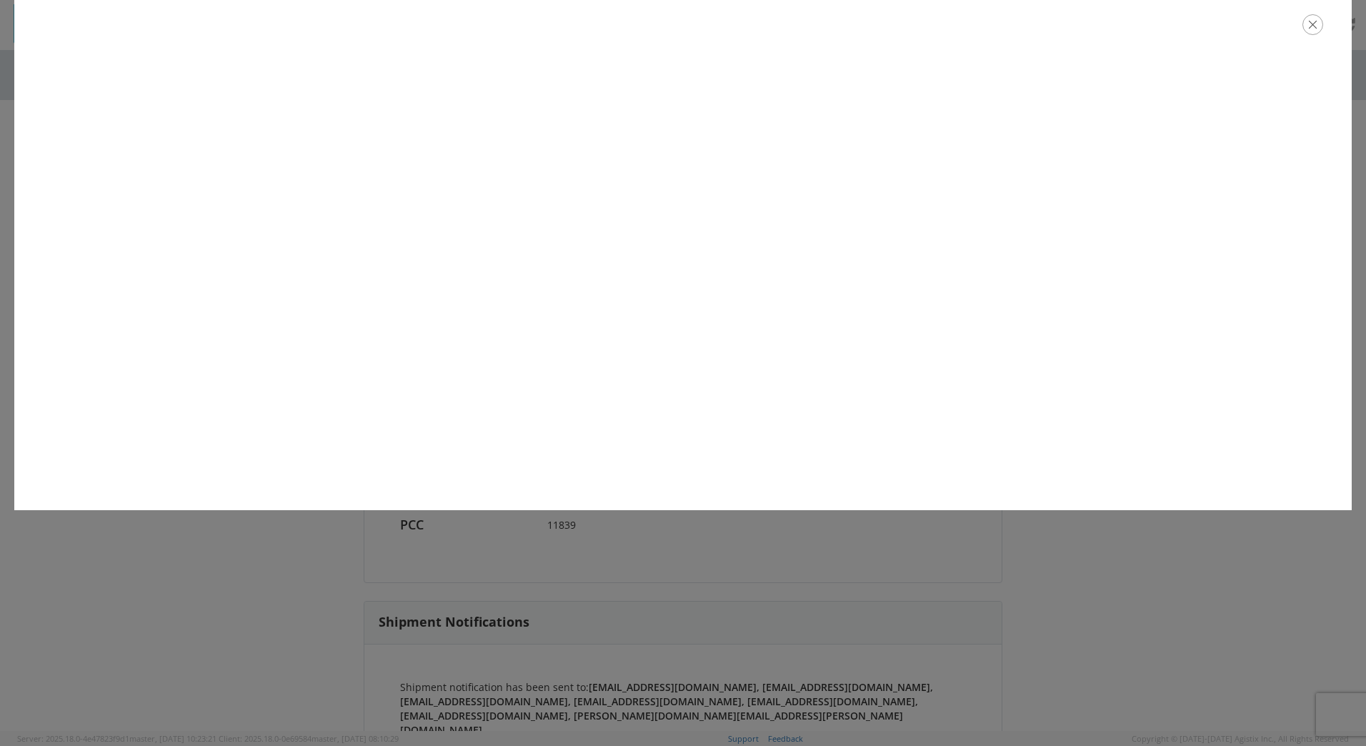
click at [1322, 34] on button "button" at bounding box center [1312, 24] width 21 height 21
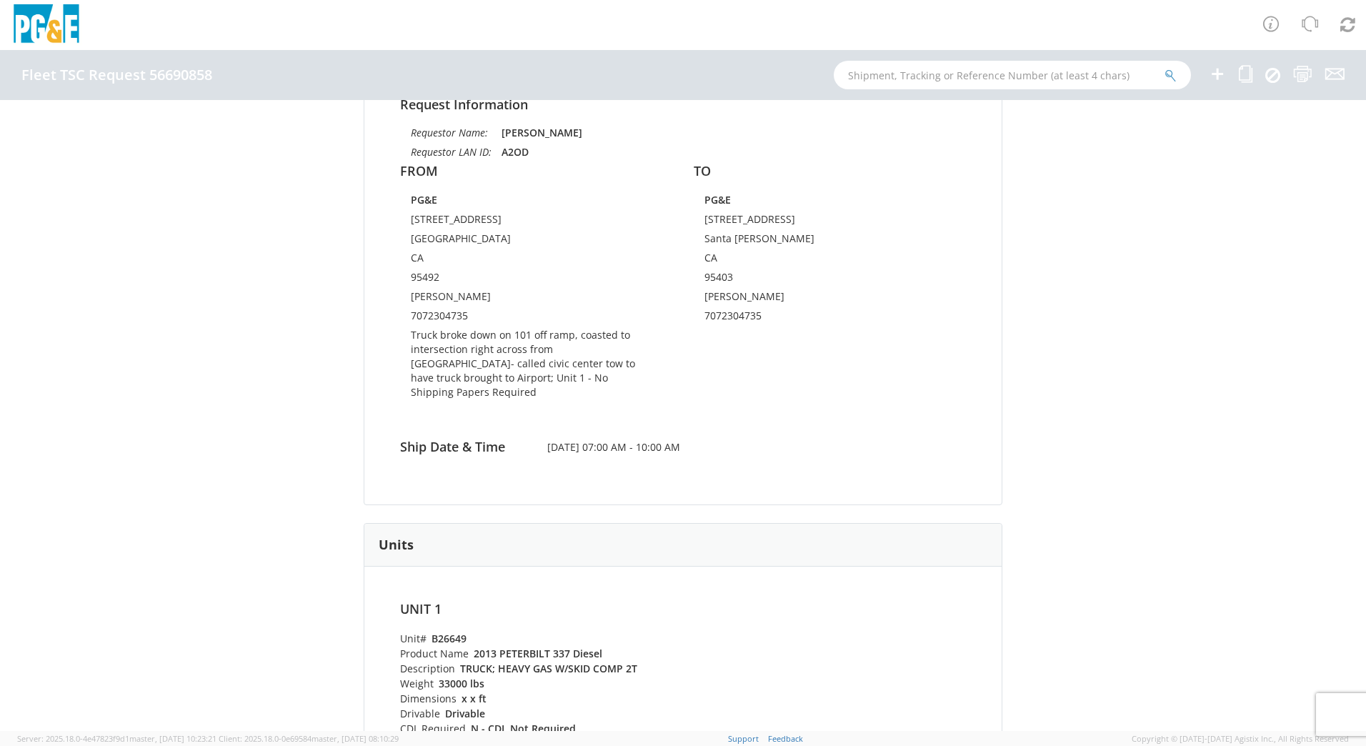
scroll to position [0, 0]
